Goal: Find specific page/section: Find specific page/section

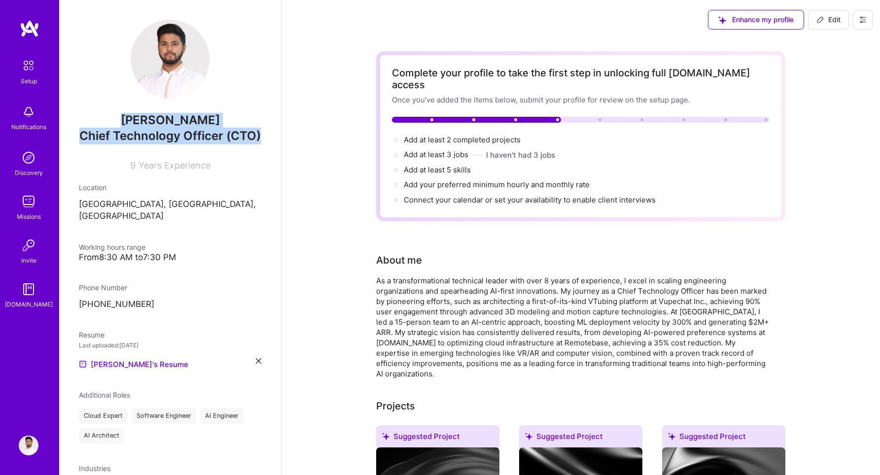
drag, startPoint x: 132, startPoint y: 111, endPoint x: 201, endPoint y: 152, distance: 80.0
click at [201, 152] on div "Sami Haroon Chief Technology Officer (CTO) 9 Years Experience" at bounding box center [170, 95] width 182 height 151
click at [201, 144] on div "Chief Technology Officer (CTO)" at bounding box center [170, 136] width 182 height 17
click at [177, 73] on img at bounding box center [170, 59] width 79 height 79
